Goal: Task Accomplishment & Management: Use online tool/utility

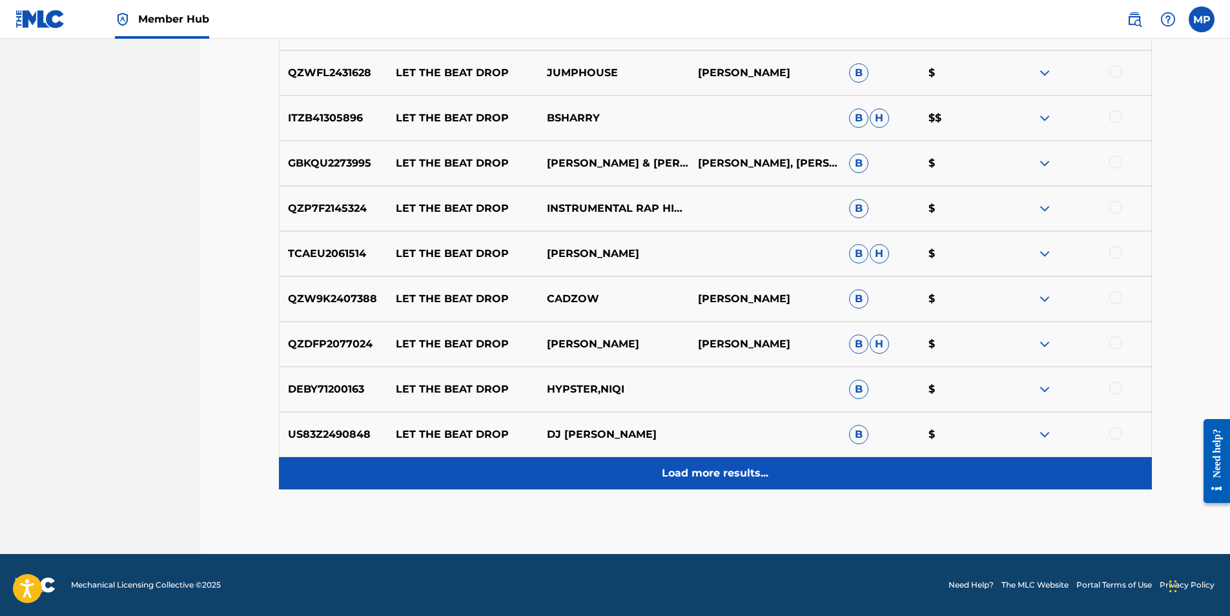
click at [714, 485] on div "Load more results..." at bounding box center [715, 473] width 873 height 32
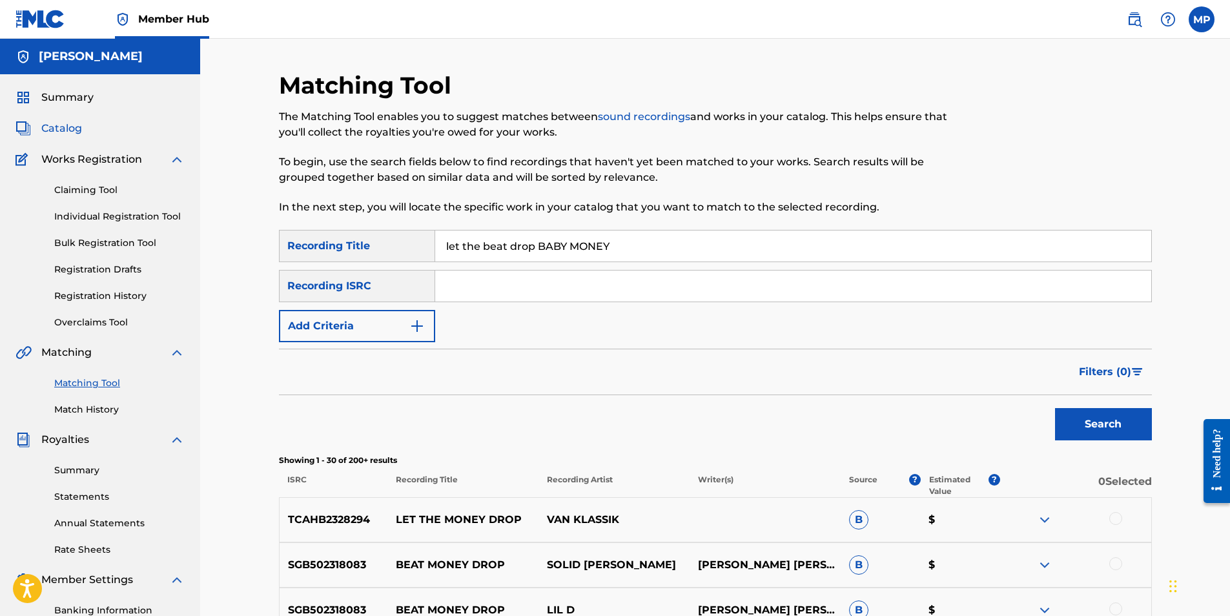
click at [69, 127] on span "Catalog" at bounding box center [61, 129] width 41 height 16
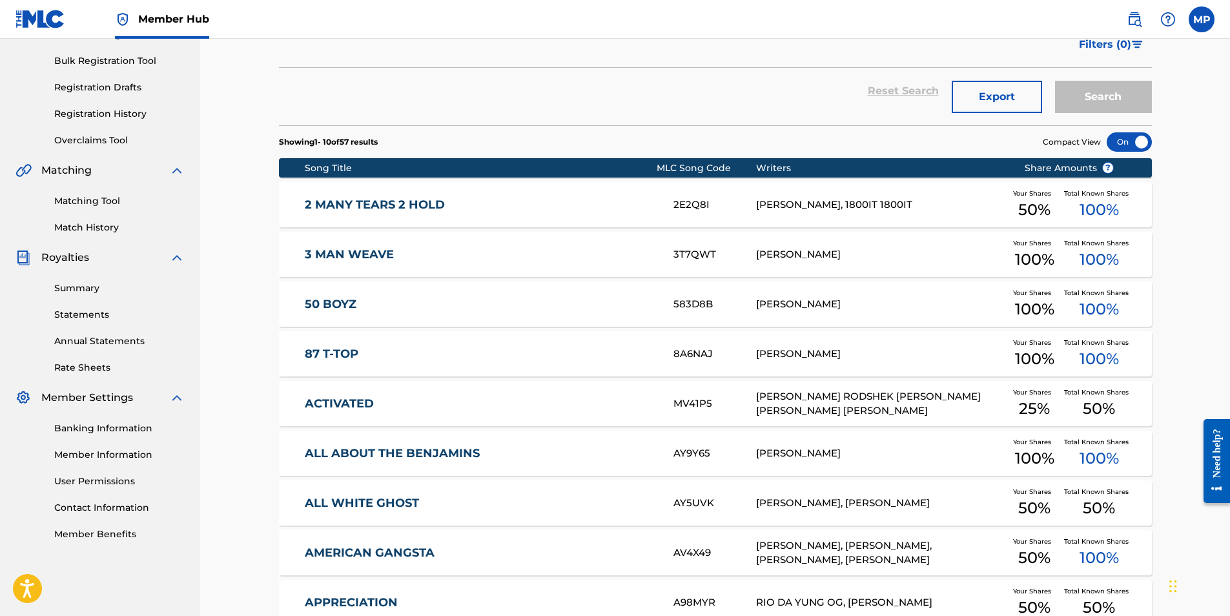
scroll to position [194, 0]
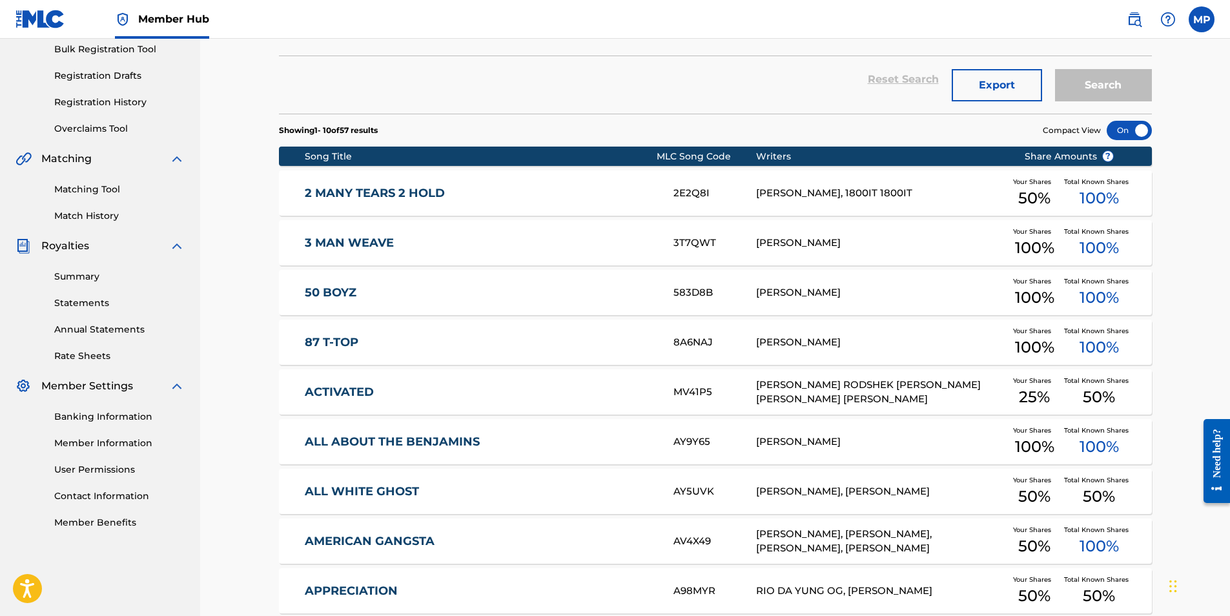
click at [370, 391] on link "ACTIVATED" at bounding box center [480, 392] width 351 height 15
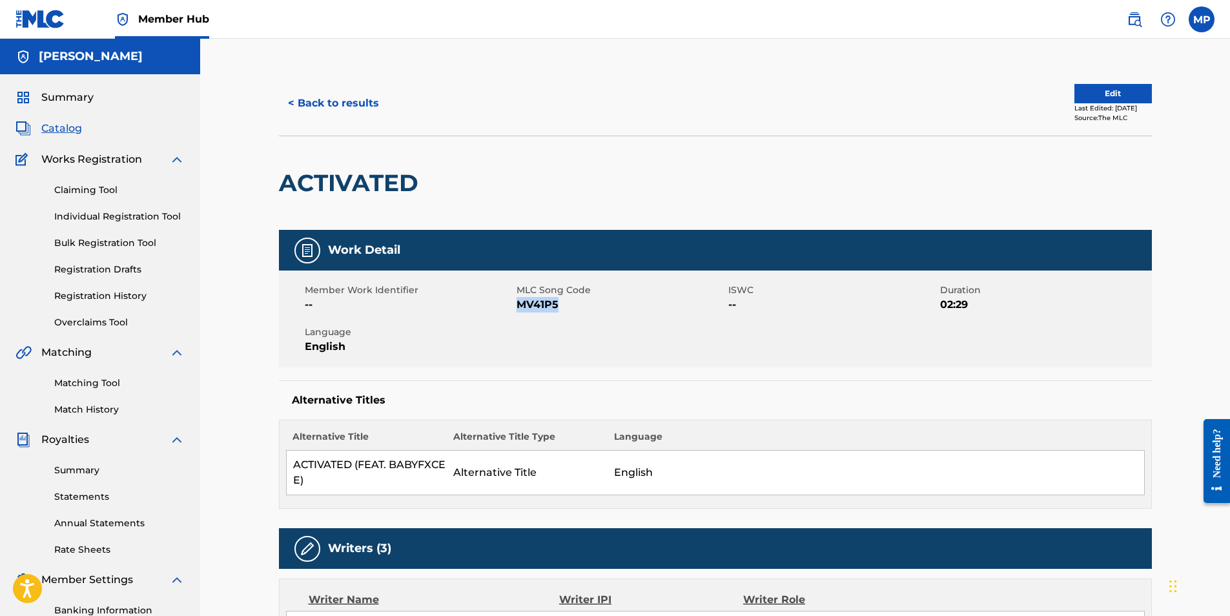
drag, startPoint x: 561, startPoint y: 304, endPoint x: 516, endPoint y: 307, distance: 44.7
click at [517, 307] on span "MV41P5" at bounding box center [621, 305] width 209 height 16
copy span "MV41P5"
click at [77, 384] on link "Matching Tool" at bounding box center [119, 384] width 130 height 14
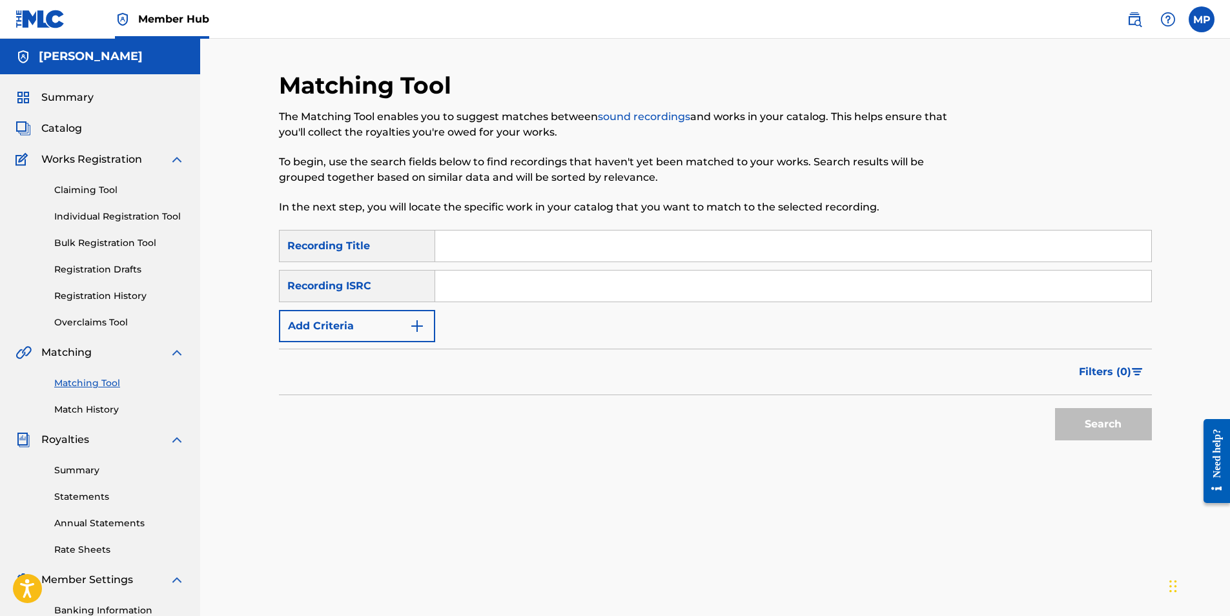
click at [464, 245] on input "Search Form" at bounding box center [793, 246] width 716 height 31
paste input "MV41P5"
click at [466, 287] on input "Search Form" at bounding box center [793, 286] width 716 height 31
drag, startPoint x: 555, startPoint y: 254, endPoint x: 347, endPoint y: 241, distance: 209.0
click at [347, 241] on div "SearchWithCriteria346dc8ee-b697-447b-bd63-7bd922874086 Recording Title MV41P5" at bounding box center [715, 246] width 873 height 32
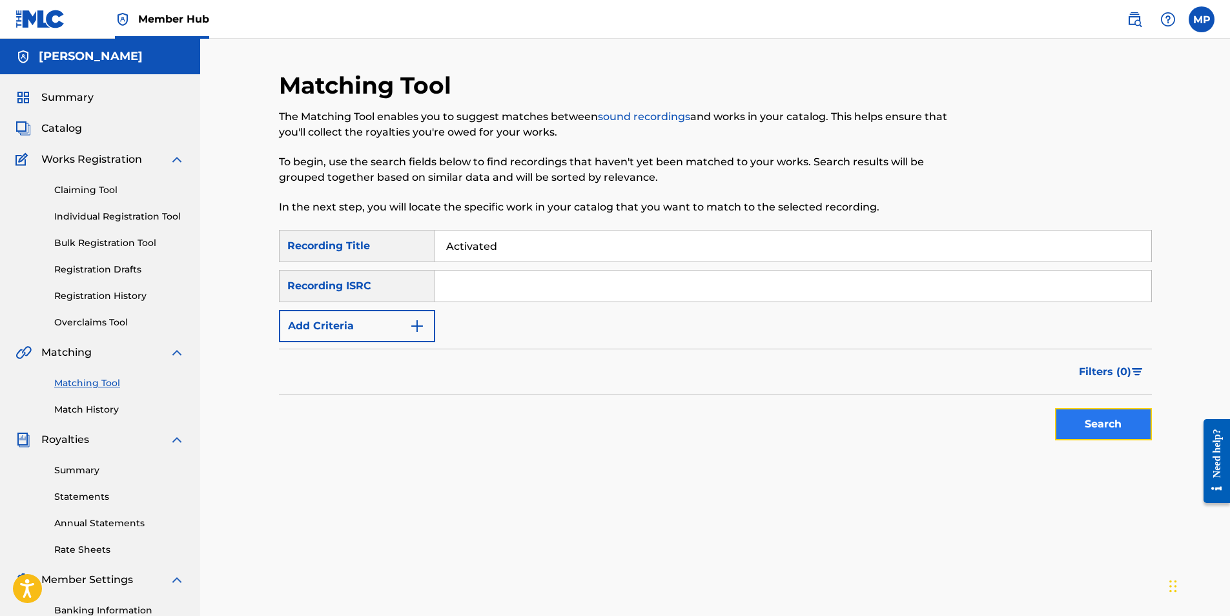
click at [1086, 420] on button "Search" at bounding box center [1103, 424] width 97 height 32
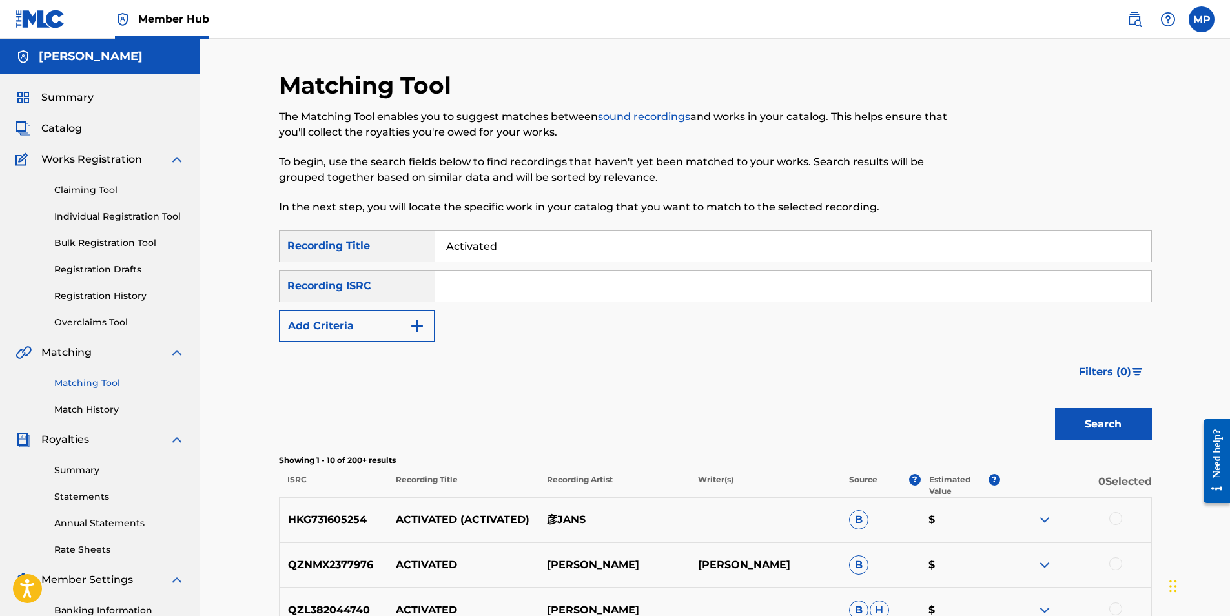
click at [519, 248] on input "Activated" at bounding box center [793, 246] width 716 height 31
type input "Activated BABY MONEY"
click at [1055, 408] on button "Search" at bounding box center [1103, 424] width 97 height 32
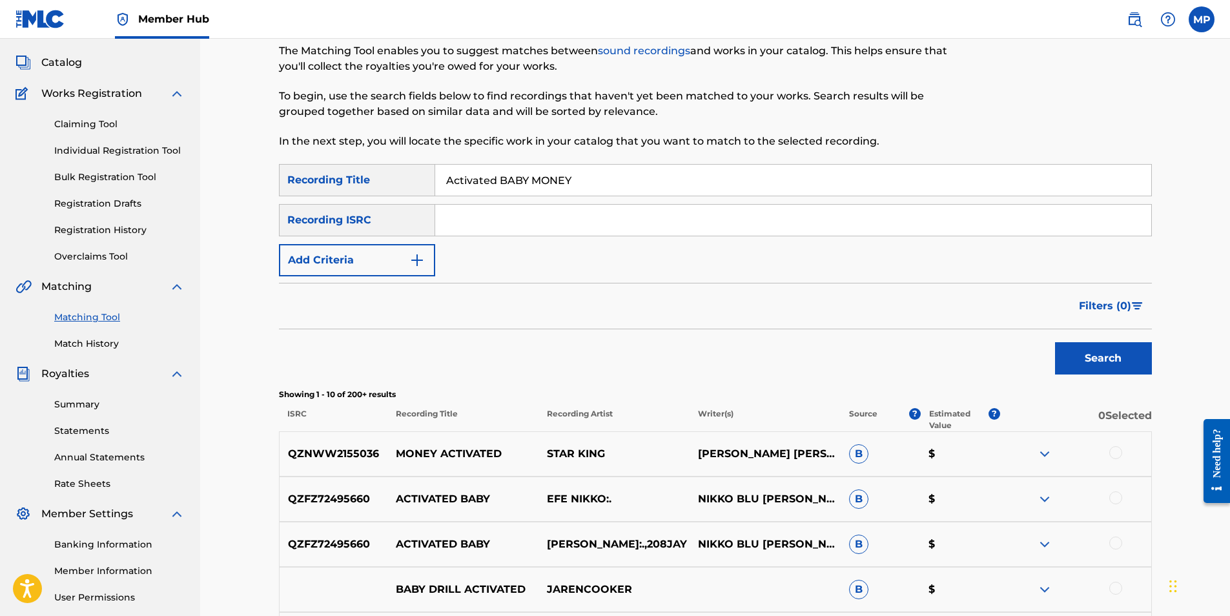
scroll to position [65, 0]
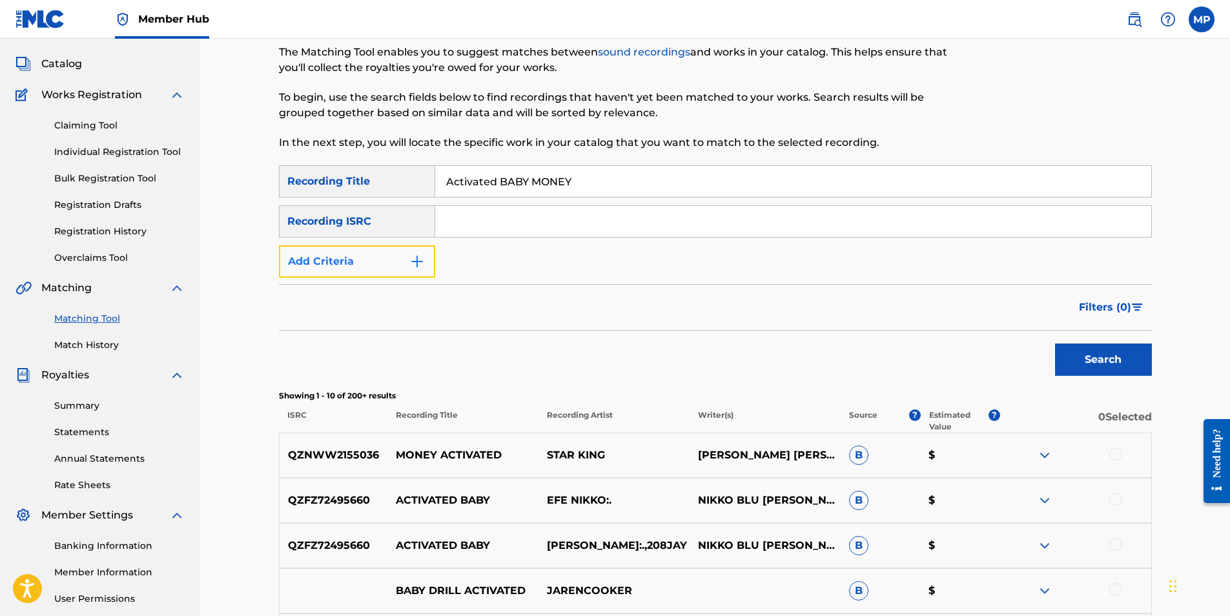
click at [407, 269] on button "Add Criteria" at bounding box center [357, 261] width 156 height 32
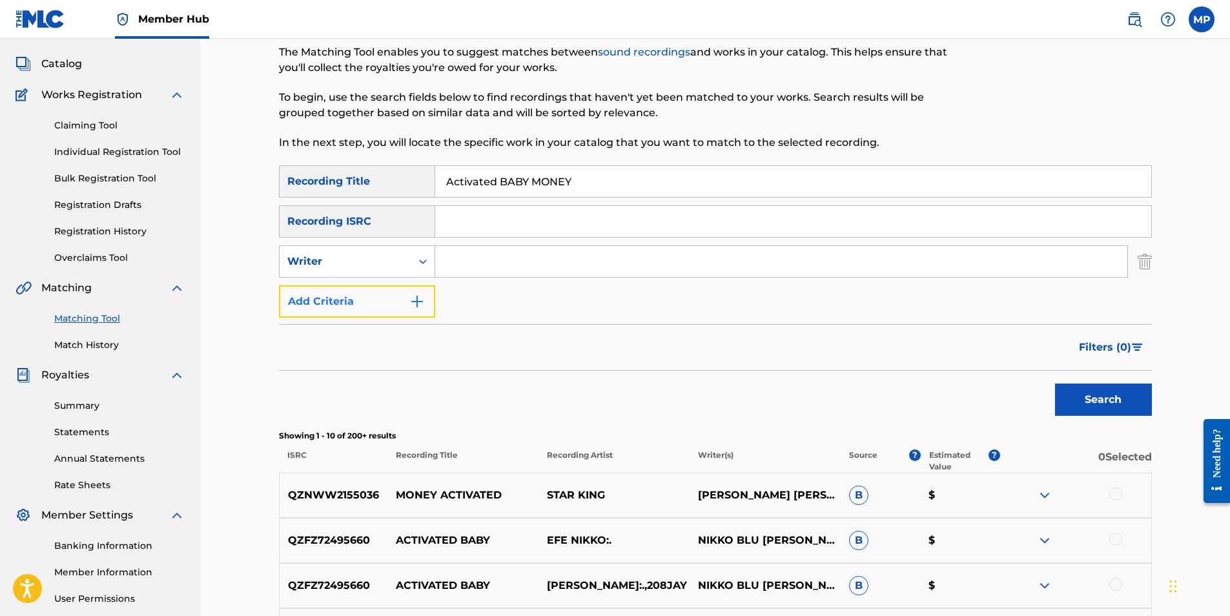
click at [416, 299] on img "Search Form" at bounding box center [417, 302] width 16 height 16
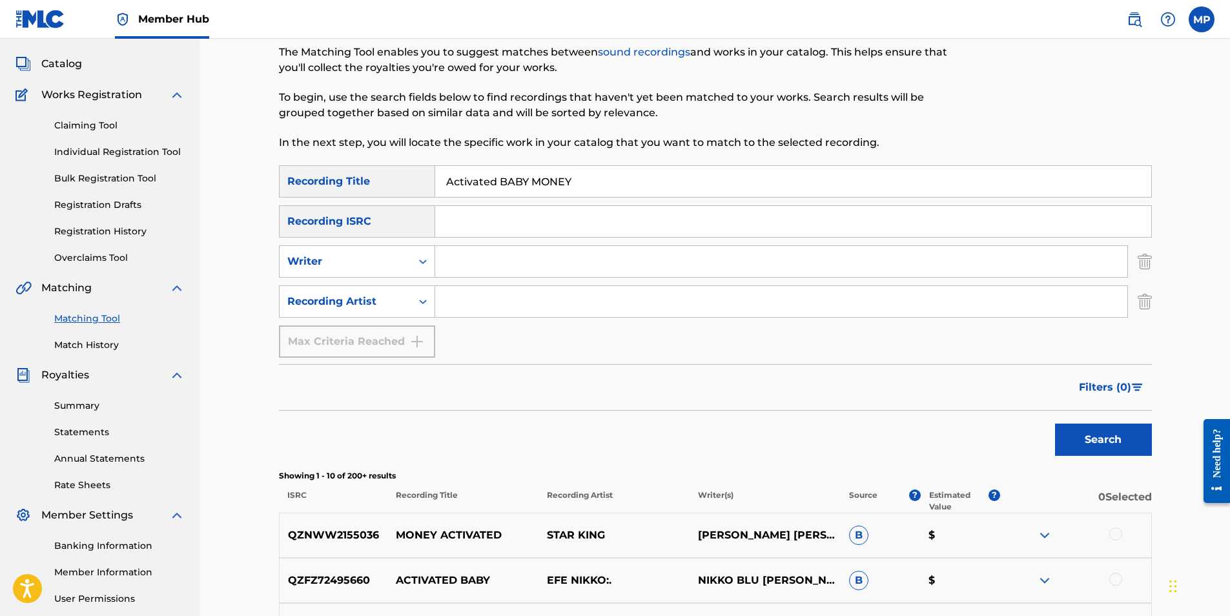
click at [417, 336] on div "Max Criteria Reached" at bounding box center [357, 342] width 156 height 32
click at [458, 299] on input "Search Form" at bounding box center [781, 301] width 692 height 31
type input "BABY MONEY"
drag, startPoint x: 583, startPoint y: 183, endPoint x: 501, endPoint y: 185, distance: 82.1
click at [501, 185] on input "Activated BABY MONEY" at bounding box center [793, 181] width 716 height 31
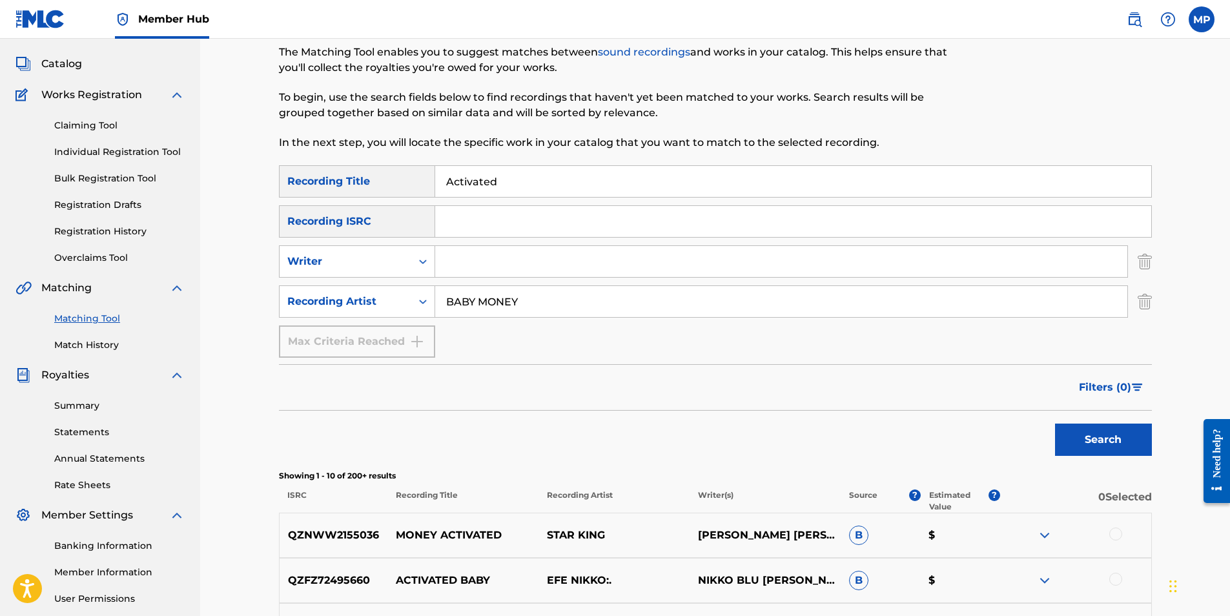
type input "Activated"
click at [1055, 424] on button "Search" at bounding box center [1103, 440] width 97 height 32
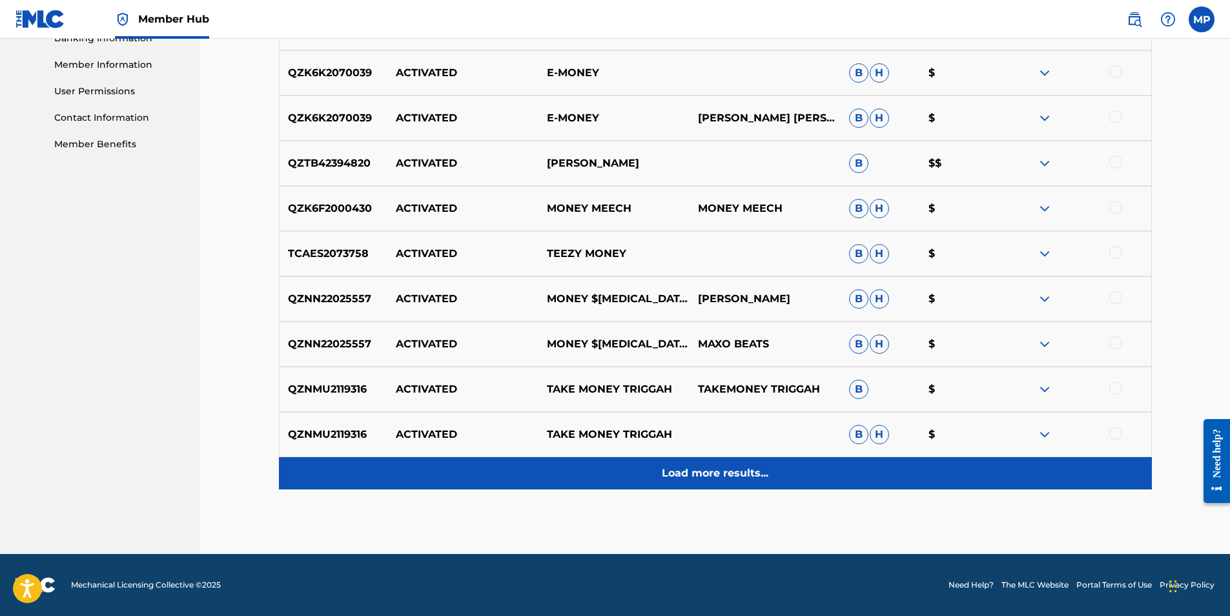
click at [665, 472] on p "Load more results..." at bounding box center [715, 474] width 107 height 16
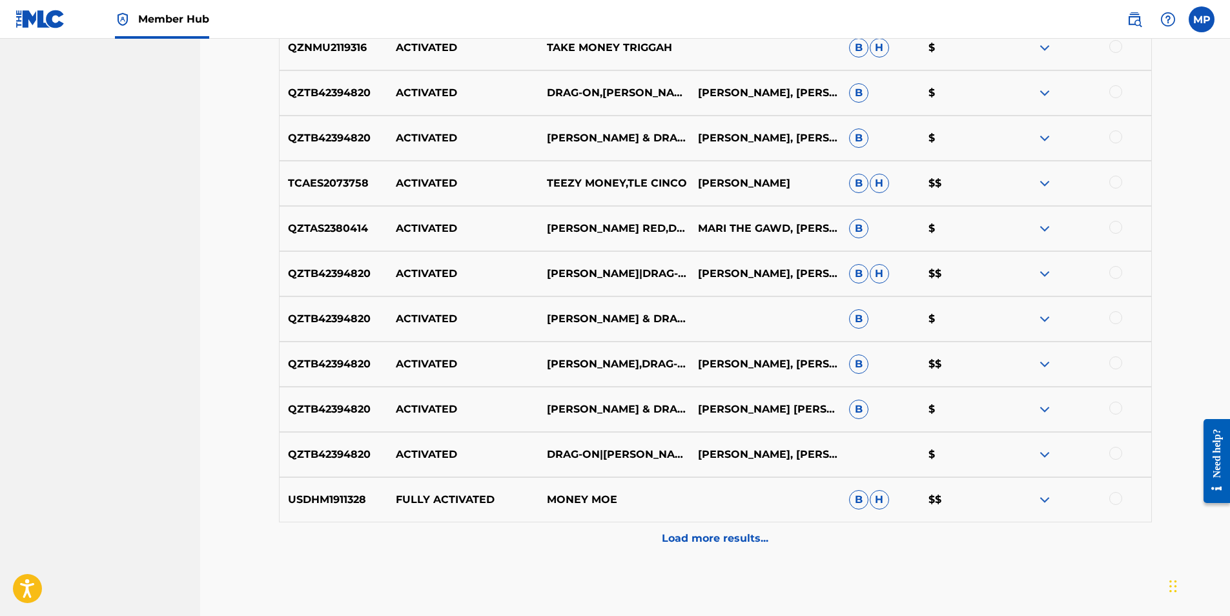
scroll to position [960, 0]
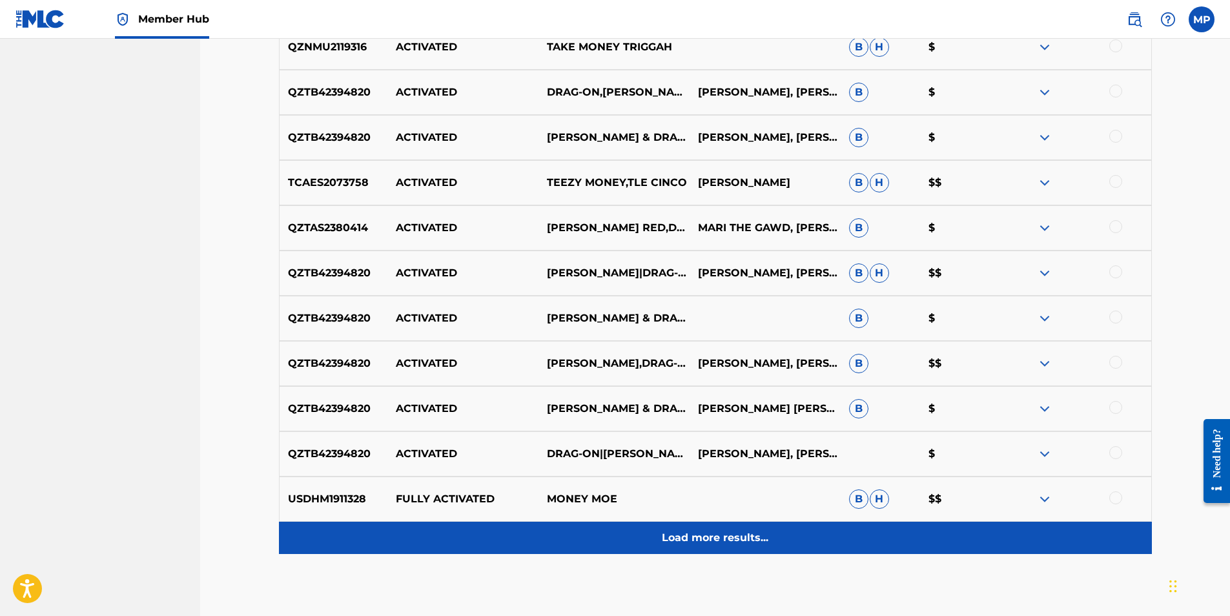
click at [683, 539] on p "Load more results..." at bounding box center [715, 538] width 107 height 16
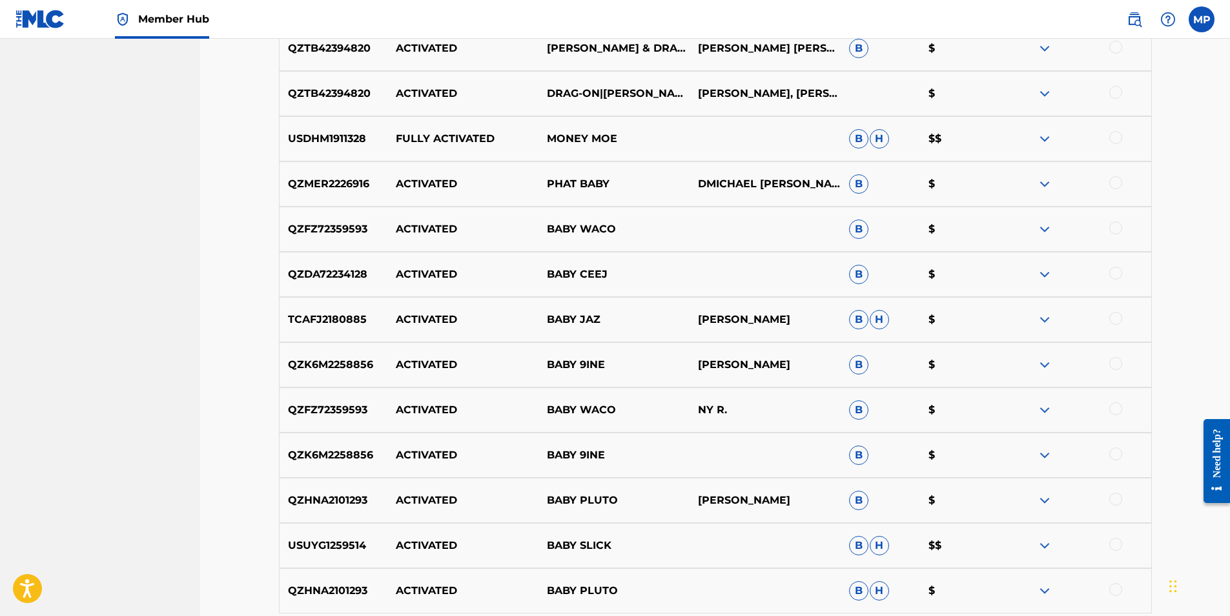
scroll to position [1154, 0]
